Goal: Information Seeking & Learning: Find specific fact

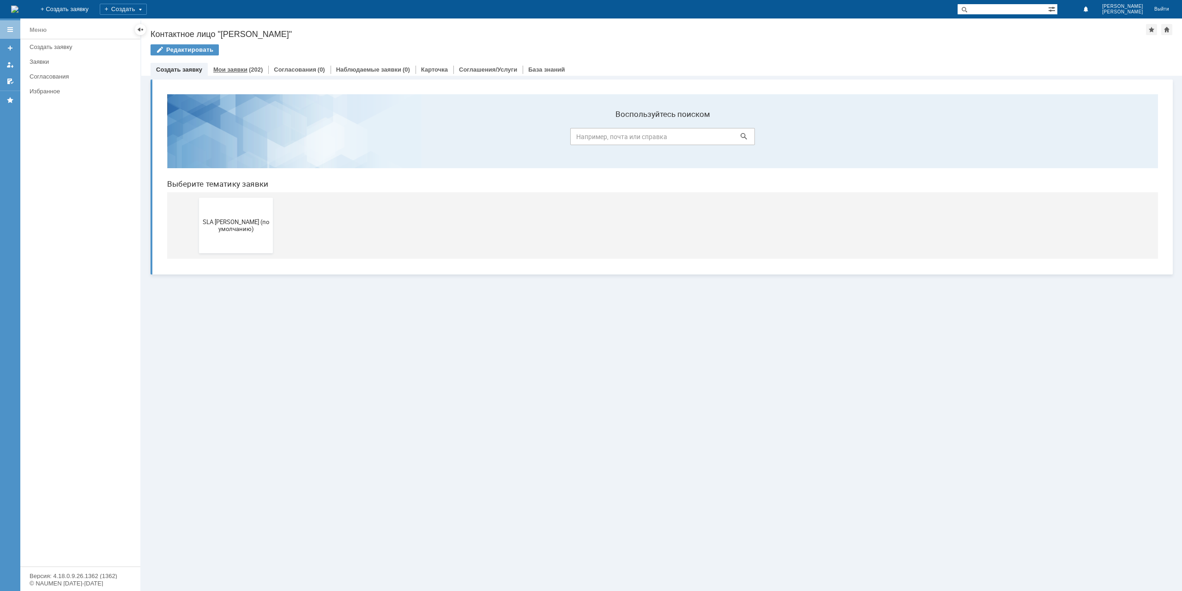
click at [241, 67] on link "Мои заявки" at bounding box center [230, 69] width 34 height 7
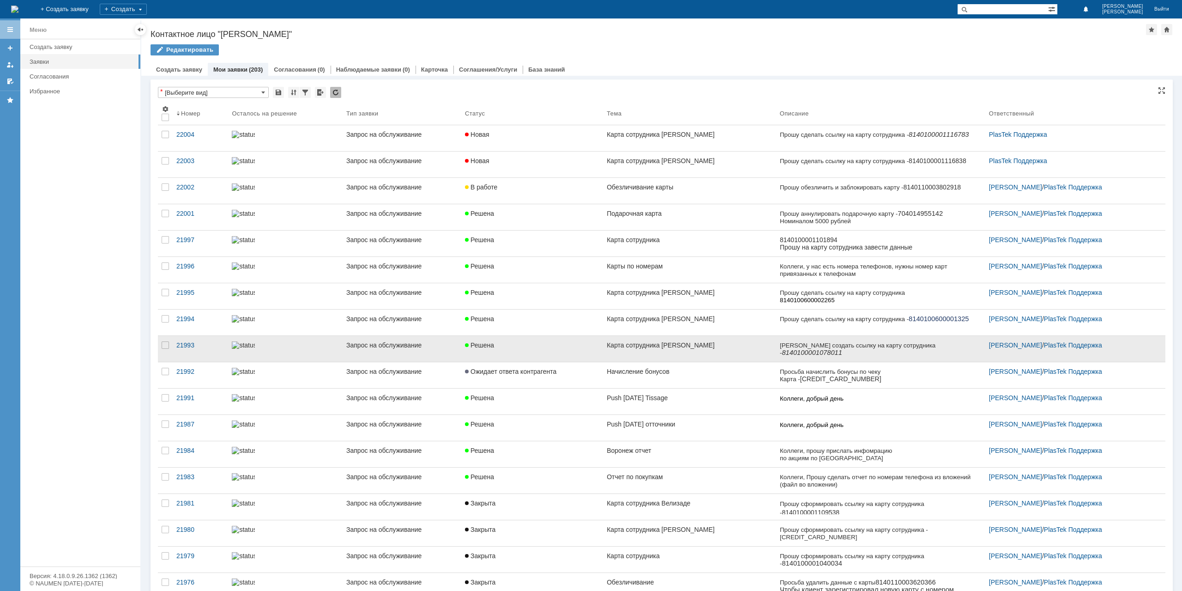
click at [687, 347] on div "Карта сотрудника [PERSON_NAME]" at bounding box center [690, 344] width 166 height 7
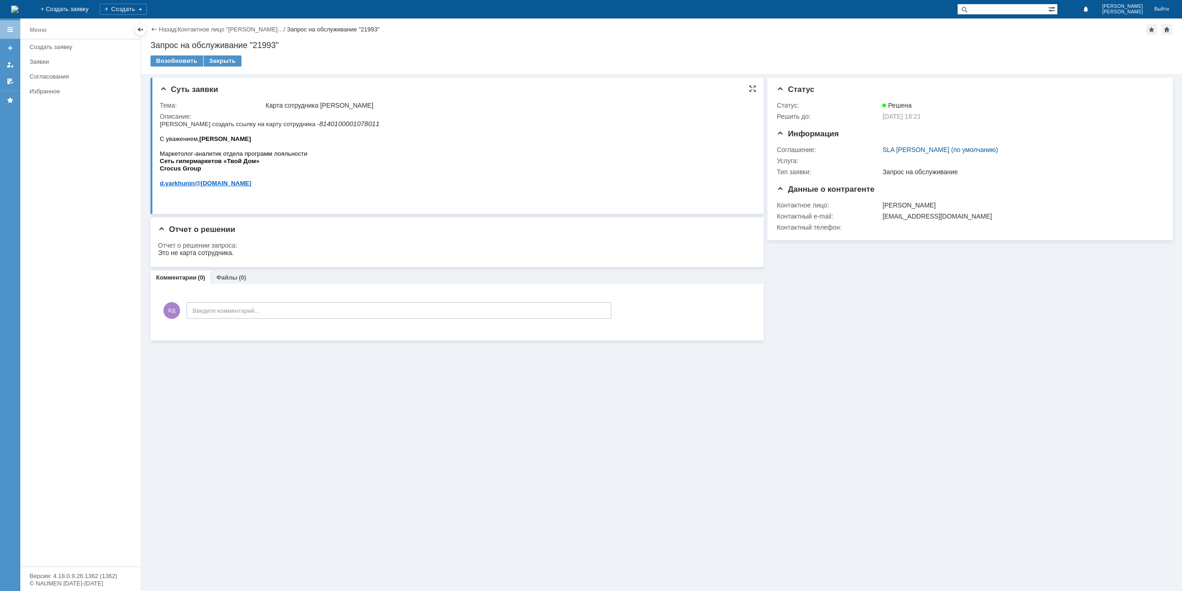
click at [319, 127] on icon "8140100001078011" at bounding box center [349, 123] width 60 height 7
copy icon "8140100001078011"
click at [164, 26] on link "Назад" at bounding box center [167, 29] width 17 height 7
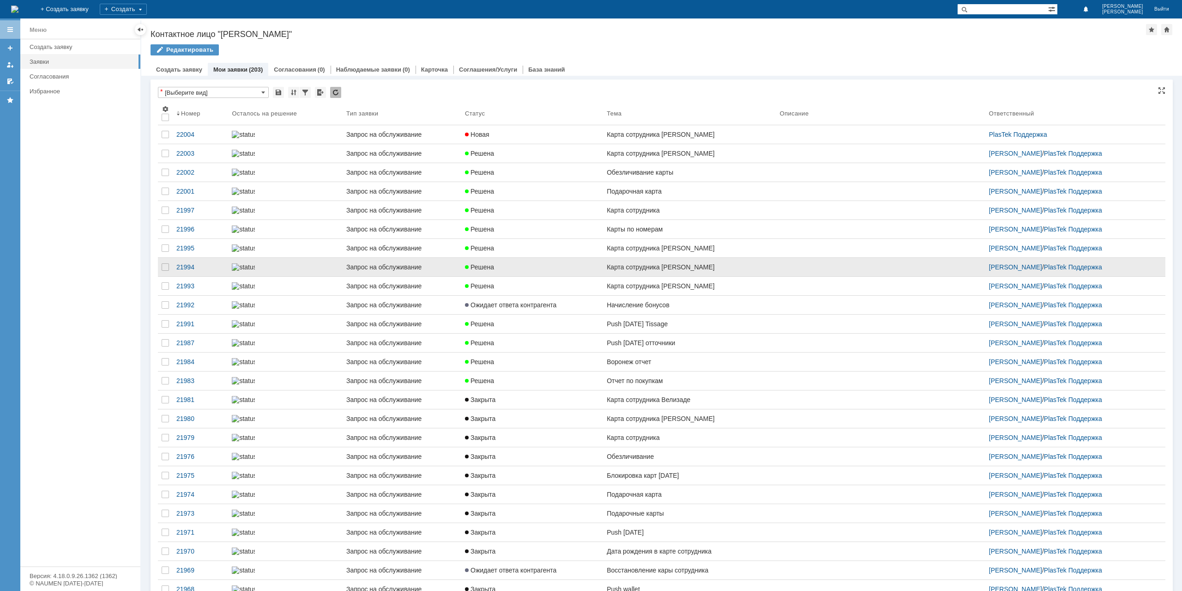
click at [680, 276] on link "Карта сотрудника [PERSON_NAME]" at bounding box center [689, 267] width 173 height 18
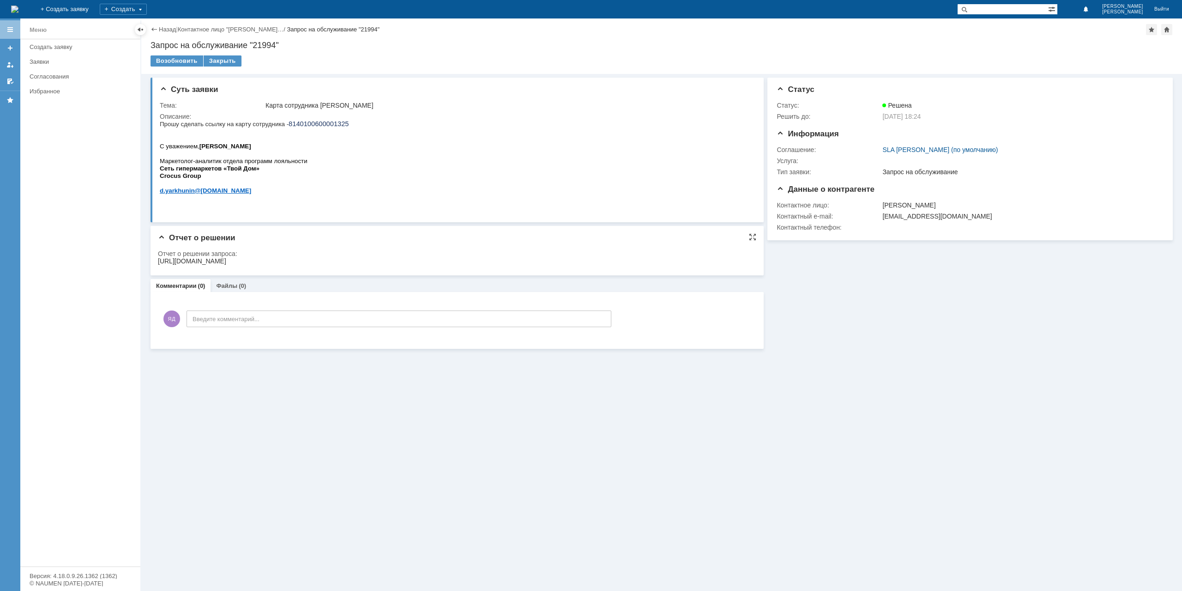
drag, startPoint x: 652, startPoint y: 258, endPoint x: 158, endPoint y: 261, distance: 493.8
click at [158, 261] on html "[URL][DOMAIN_NAME]" at bounding box center [454, 261] width 592 height 8
click at [169, 254] on div "Отчет о решении запроса:" at bounding box center [454, 253] width 593 height 7
click at [226, 259] on div "[URL][DOMAIN_NAME]" at bounding box center [192, 260] width 68 height 7
drag, startPoint x: 161, startPoint y: 261, endPoint x: 648, endPoint y: 260, distance: 487.8
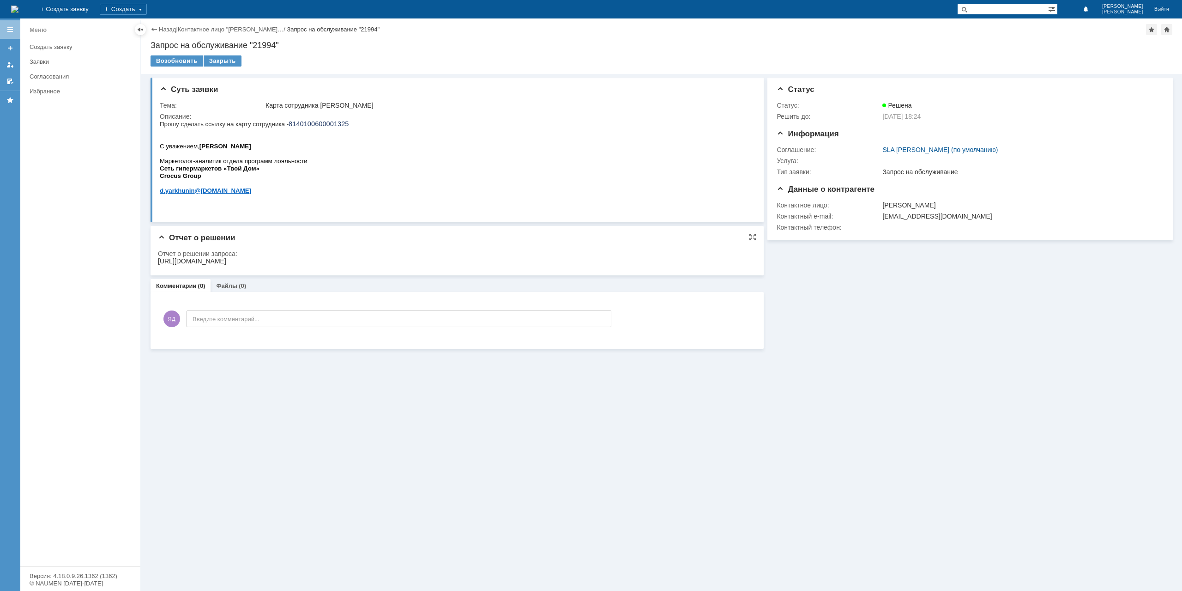
click at [646, 266] on html "[URL][DOMAIN_NAME]" at bounding box center [454, 261] width 592 height 8
copy div "[URL][DOMAIN_NAME]"
click at [165, 25] on div "Назад | Контактное лицо "[PERSON_NAME]… / Запрос на обслуживание "21994"" at bounding box center [662, 29] width 1023 height 11
click at [165, 29] on link "Назад" at bounding box center [167, 29] width 17 height 7
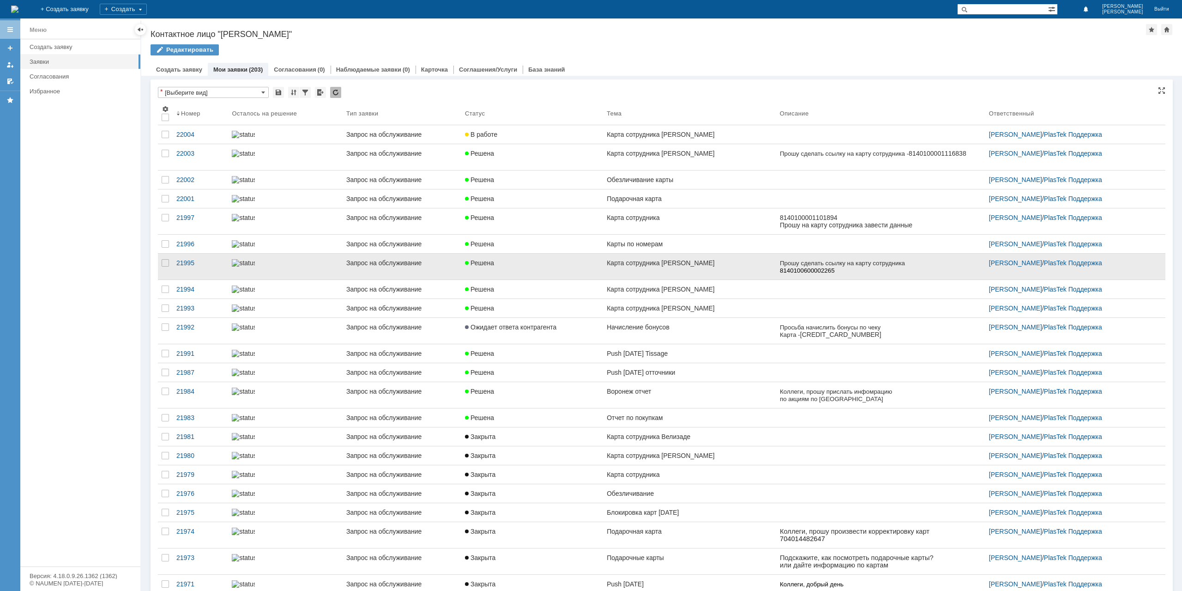
click at [701, 267] on div "Карта сотрудника [PERSON_NAME]" at bounding box center [690, 262] width 166 height 7
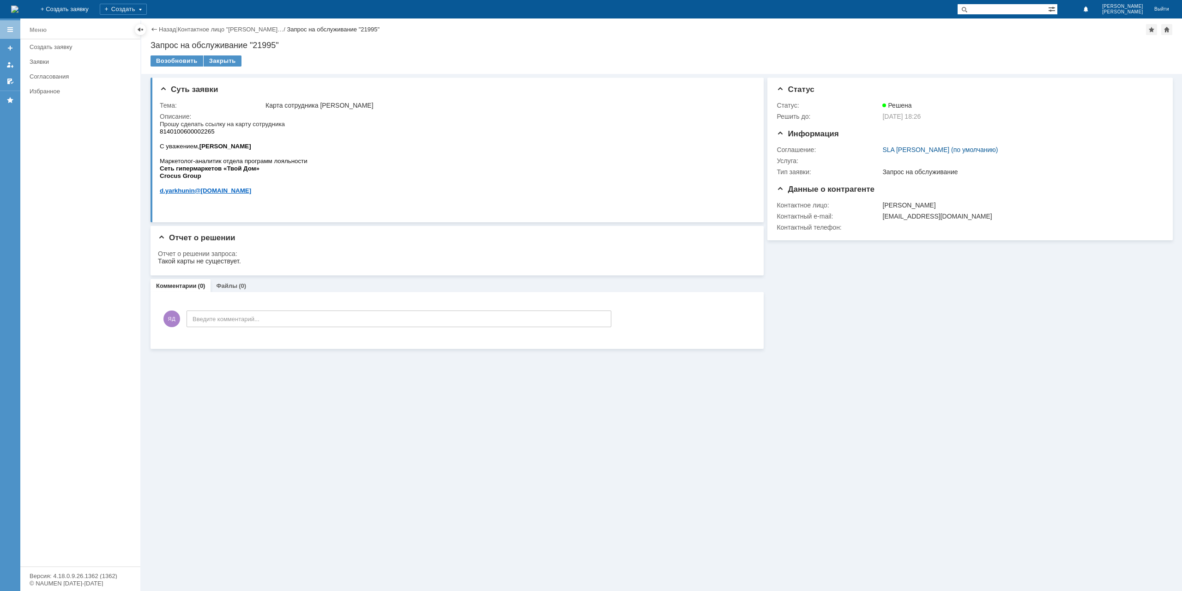
click at [193, 134] on span "8140100600002265" at bounding box center [187, 131] width 55 height 7
drag, startPoint x: 193, startPoint y: 134, endPoint x: 541, endPoint y: 215, distance: 357.1
click at [193, 134] on span "8140100600002265" at bounding box center [187, 131] width 55 height 7
copy span "8140100600002265"
click at [172, 30] on link "Назад" at bounding box center [167, 29] width 17 height 7
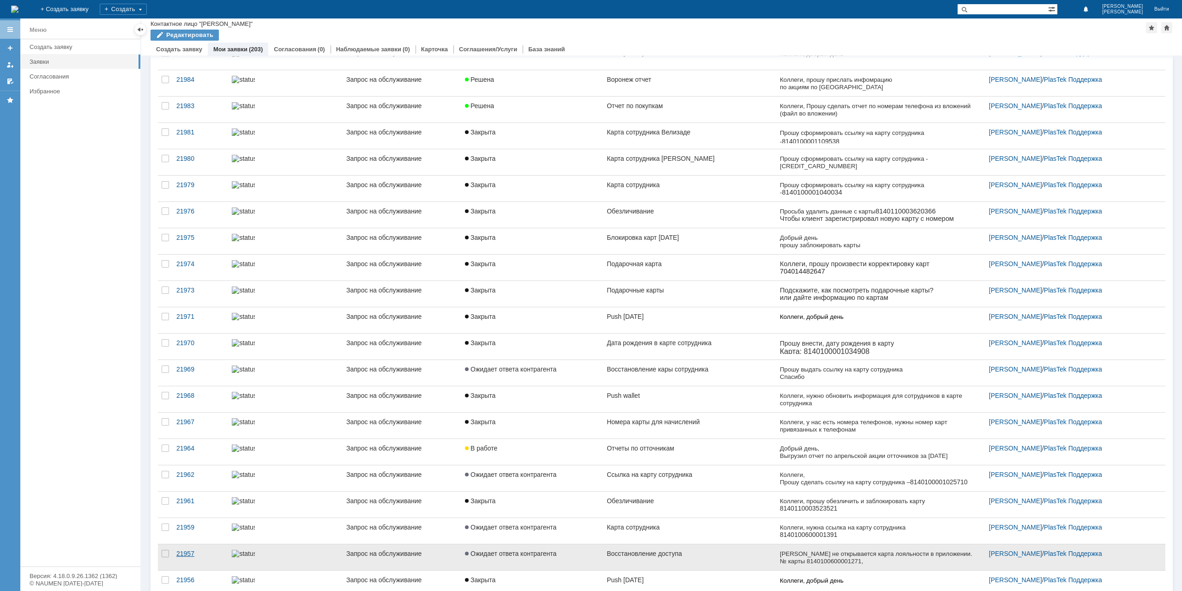
scroll to position [370, 0]
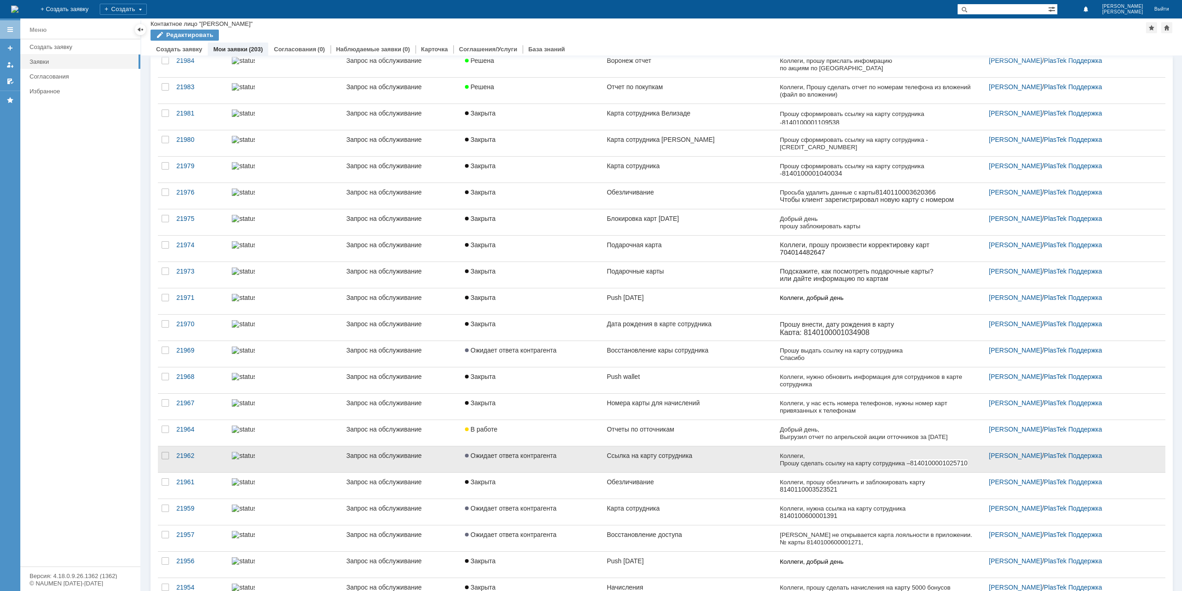
click at [575, 459] on link "Ожидает ответа контрагента" at bounding box center [532, 459] width 142 height 26
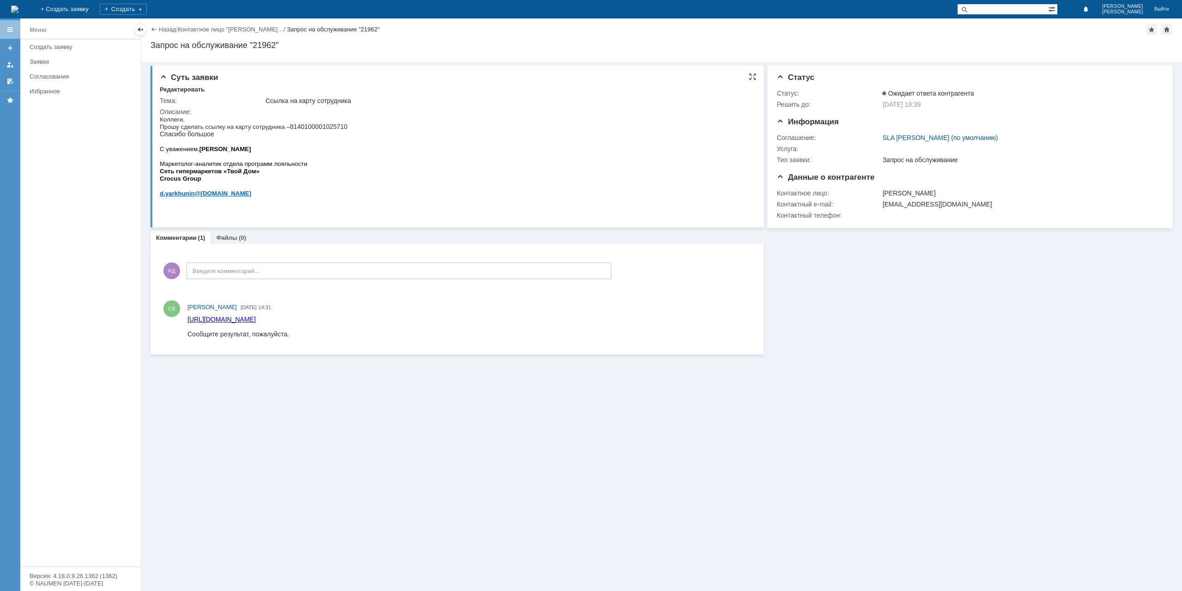
click at [325, 130] on span "8140100001025710 Спасибо большое" at bounding box center [254, 130] width 188 height 15
copy span "8140100001025710"
drag, startPoint x: 683, startPoint y: 321, endPoint x: 312, endPoint y: 323, distance: 370.9
click at [312, 323] on html "[URL][DOMAIN_NAME] Сообщите результат, пожалуйста." at bounding box center [469, 326] width 563 height 22
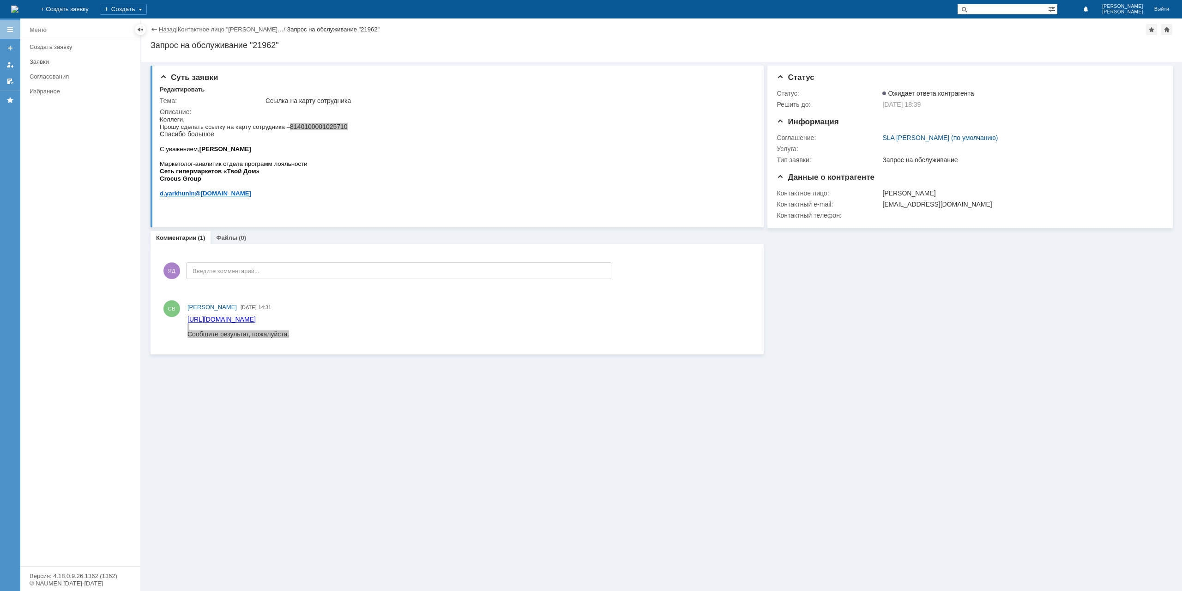
click at [165, 30] on link "Назад" at bounding box center [167, 29] width 17 height 7
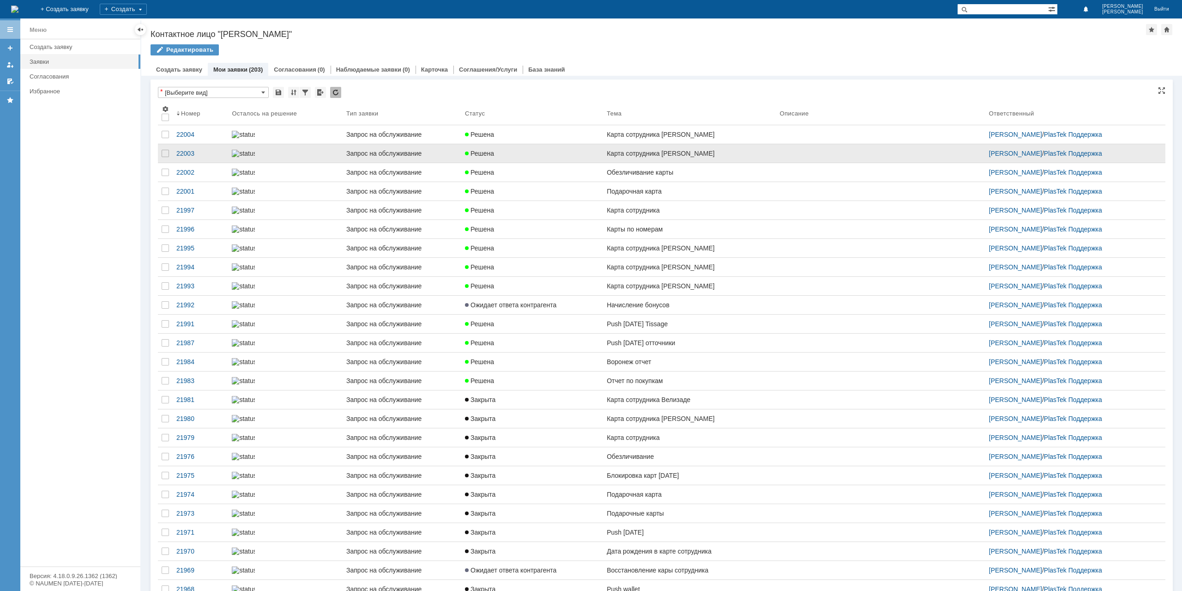
click at [579, 157] on div "Решена" at bounding box center [532, 153] width 134 height 7
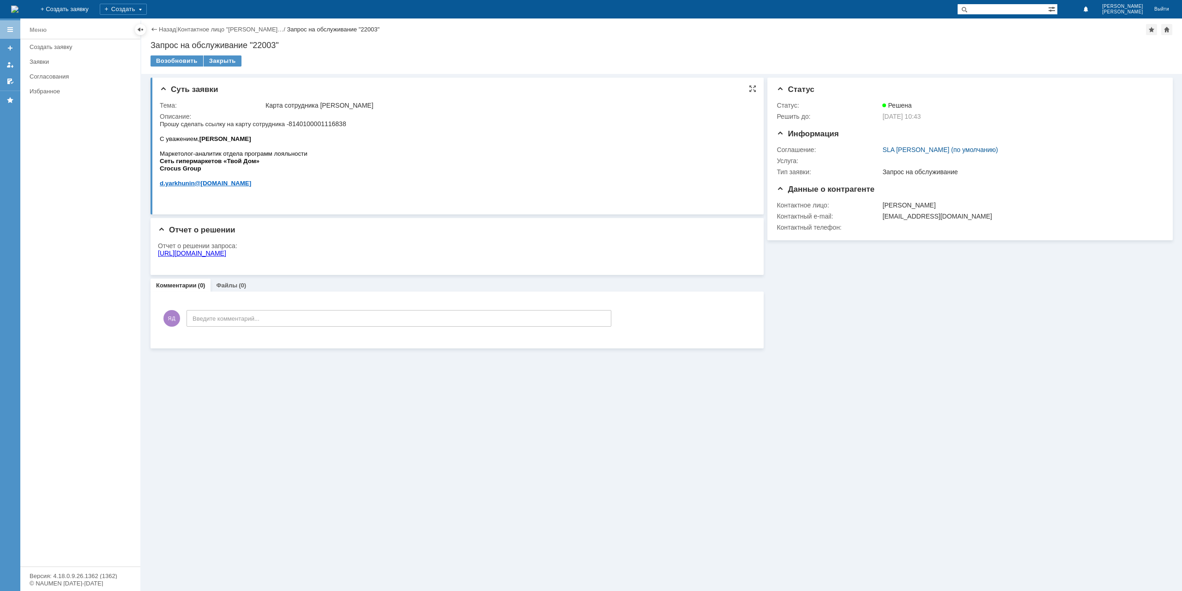
click at [511, 188] on html "Прошу сделать ссылку на карту сотрудника - 8140100001116838 С уважением, [PERSO…" at bounding box center [455, 157] width 590 height 74
click at [168, 27] on link "Назад" at bounding box center [167, 29] width 17 height 7
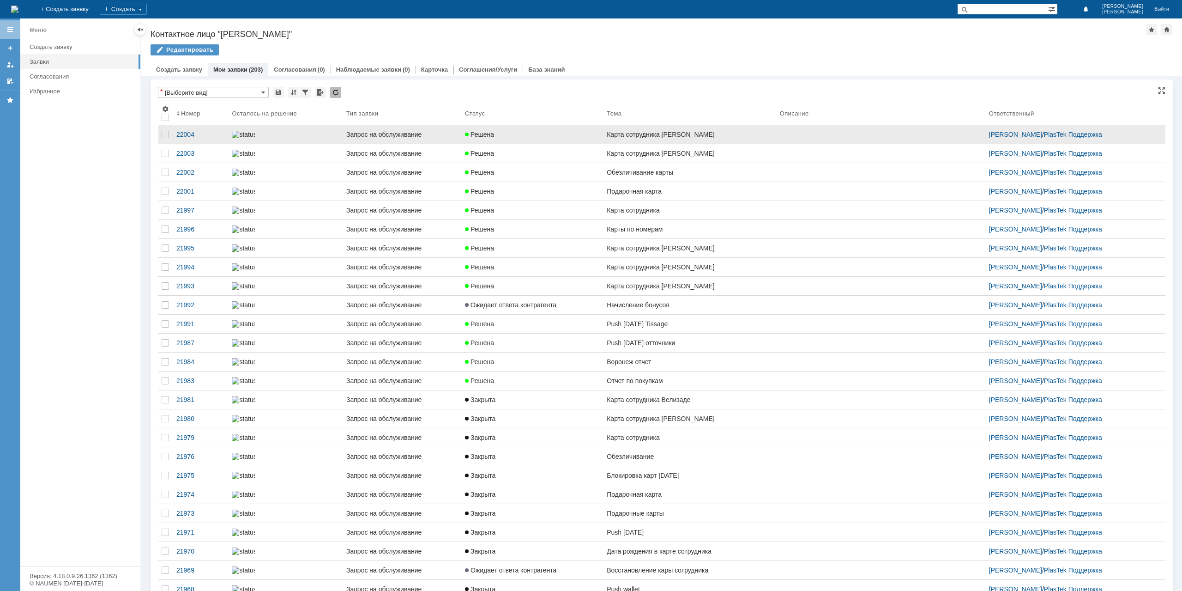
click at [700, 142] on link "Карта сотрудника [PERSON_NAME]" at bounding box center [689, 134] width 173 height 18
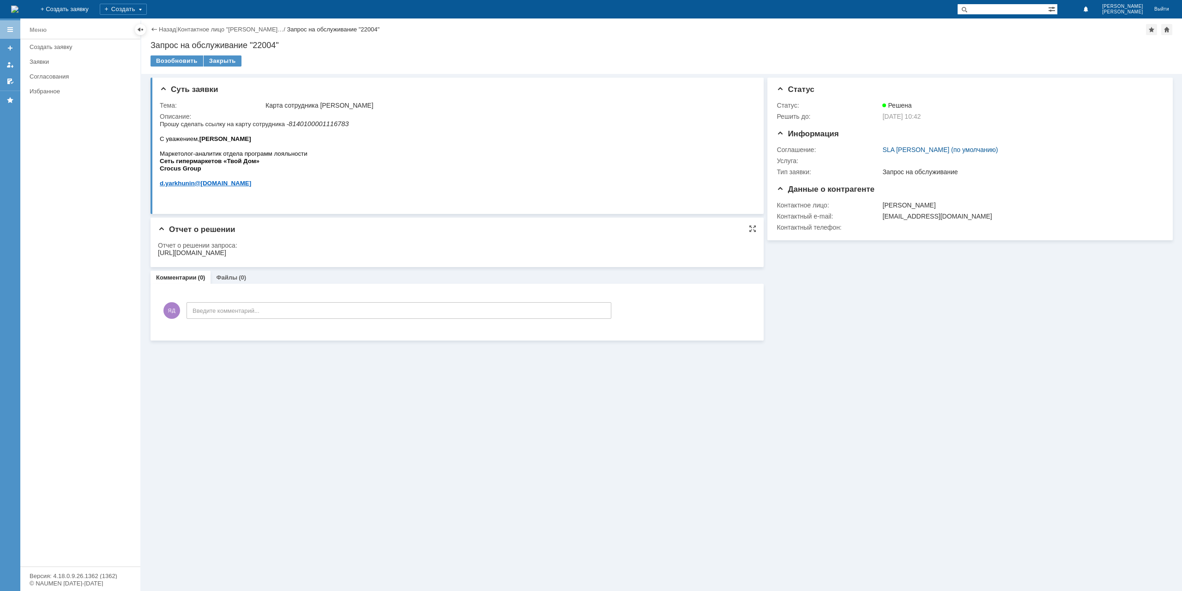
drag, startPoint x: 225, startPoint y: 0, endPoint x: 661, endPoint y: 248, distance: 502.0
click at [661, 248] on div "Отчет о решении запроса:" at bounding box center [454, 245] width 593 height 7
drag, startPoint x: 661, startPoint y: 252, endPoint x: 157, endPoint y: 253, distance: 503.5
click at [158, 253] on html "[URL][DOMAIN_NAME]" at bounding box center [454, 253] width 592 height 8
copy div "[URL][DOMAIN_NAME]"
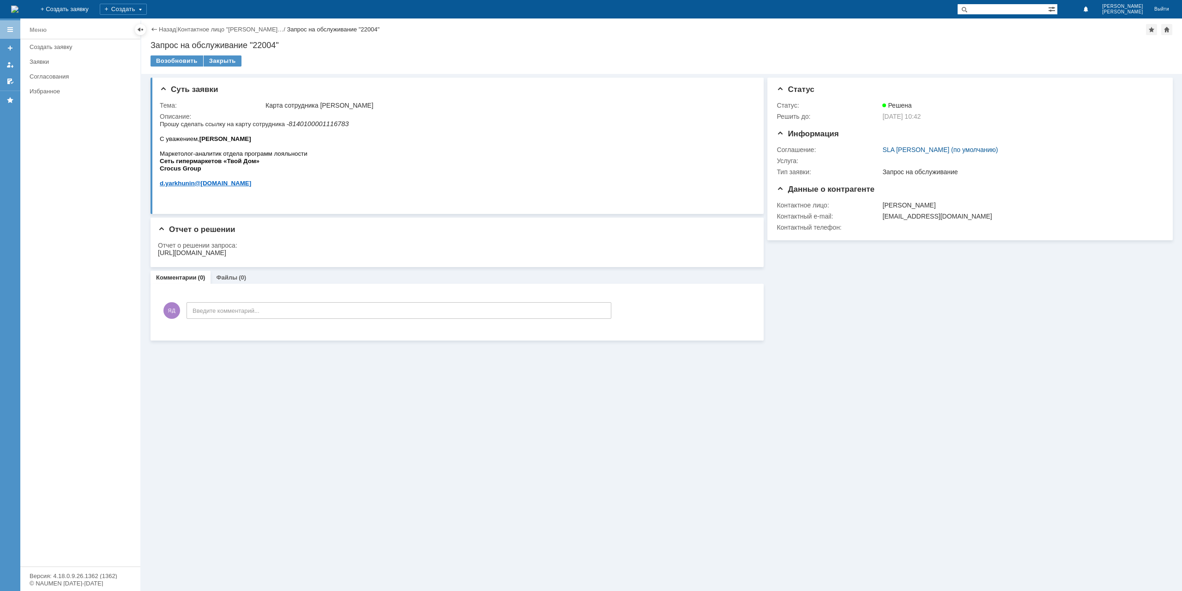
copy div "[URL][DOMAIN_NAME]"
